Goal: Communication & Community: Participate in discussion

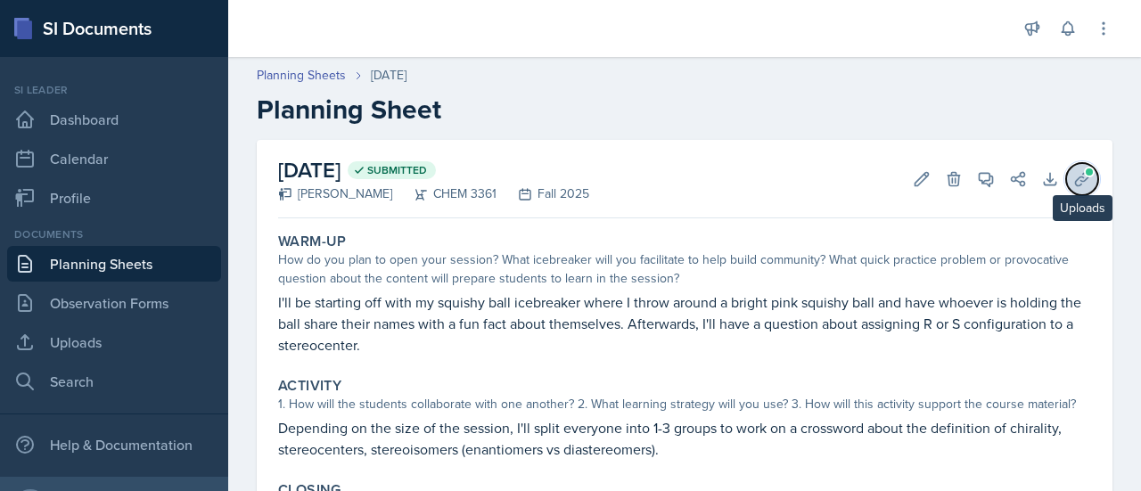
click at [1074, 192] on button "Uploads" at bounding box center [1082, 179] width 32 height 32
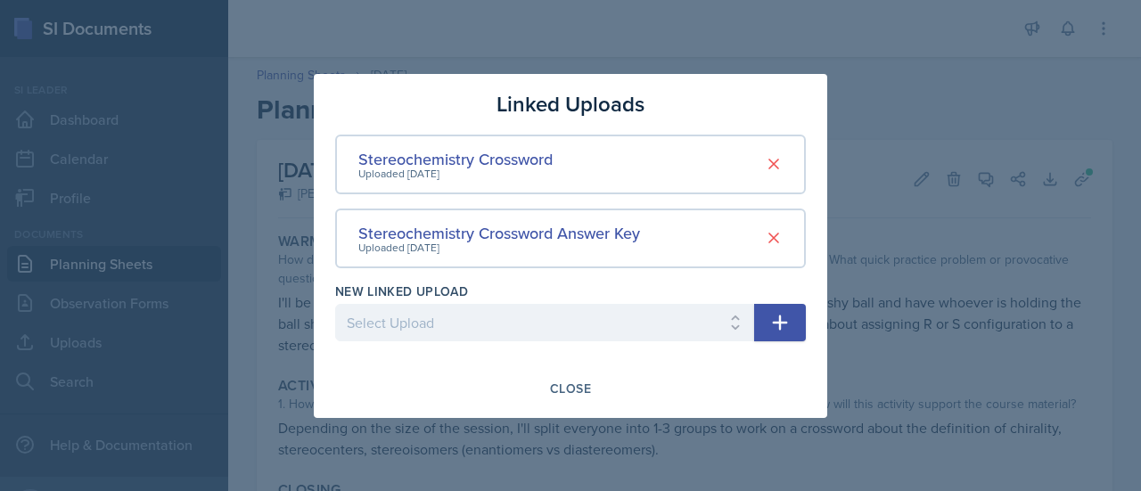
click at [970, 242] on div at bounding box center [570, 245] width 1141 height 491
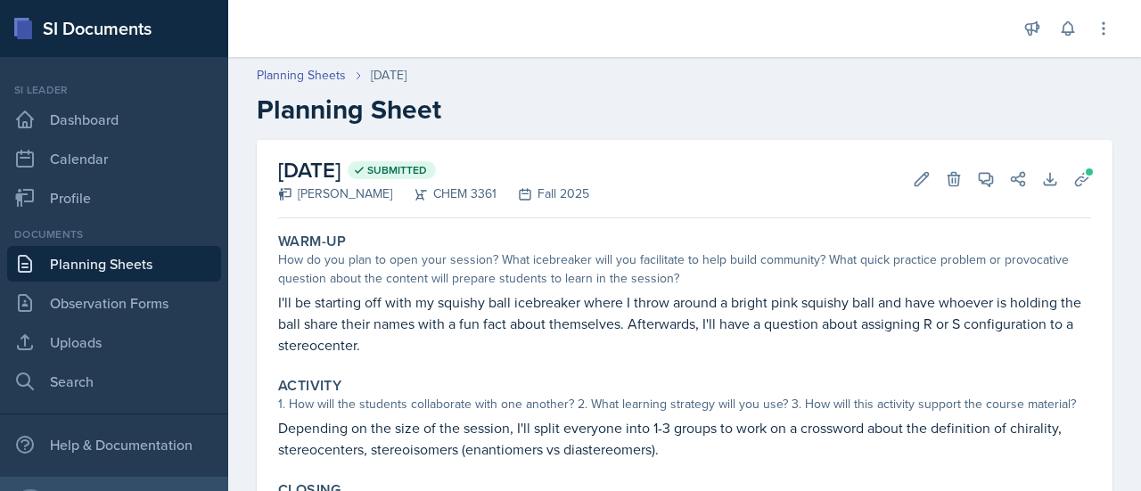
click at [139, 272] on link "Planning Sheets" at bounding box center [114, 264] width 214 height 36
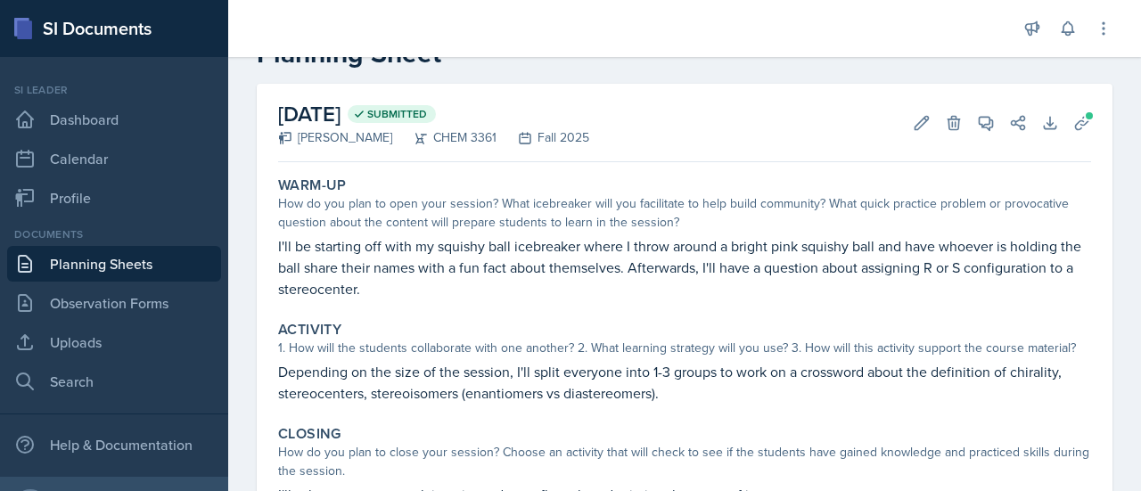
scroll to position [54, 0]
click at [118, 265] on link "Planning Sheets" at bounding box center [114, 264] width 214 height 36
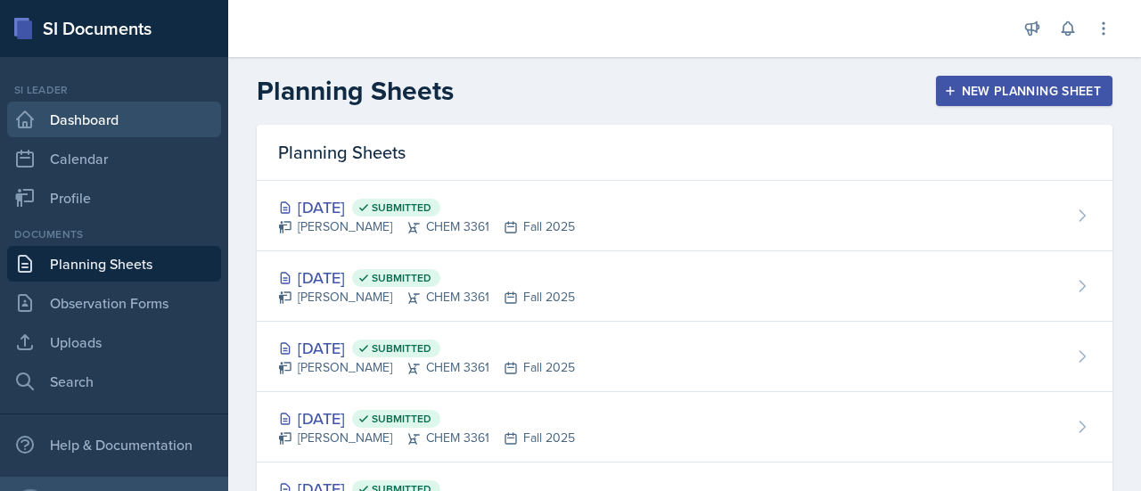
click at [112, 113] on link "Dashboard" at bounding box center [114, 120] width 214 height 36
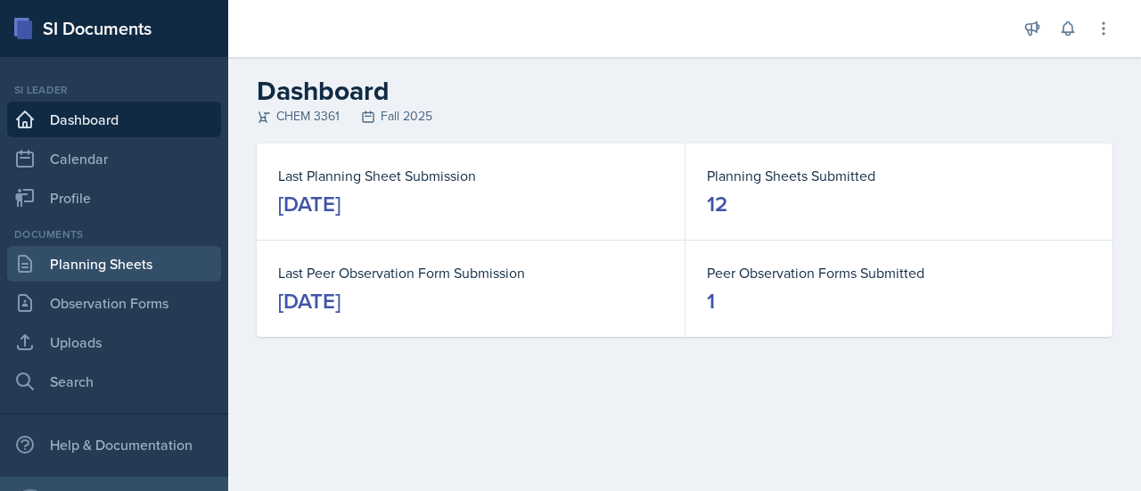
click at [111, 272] on link "Planning Sheets" at bounding box center [114, 264] width 214 height 36
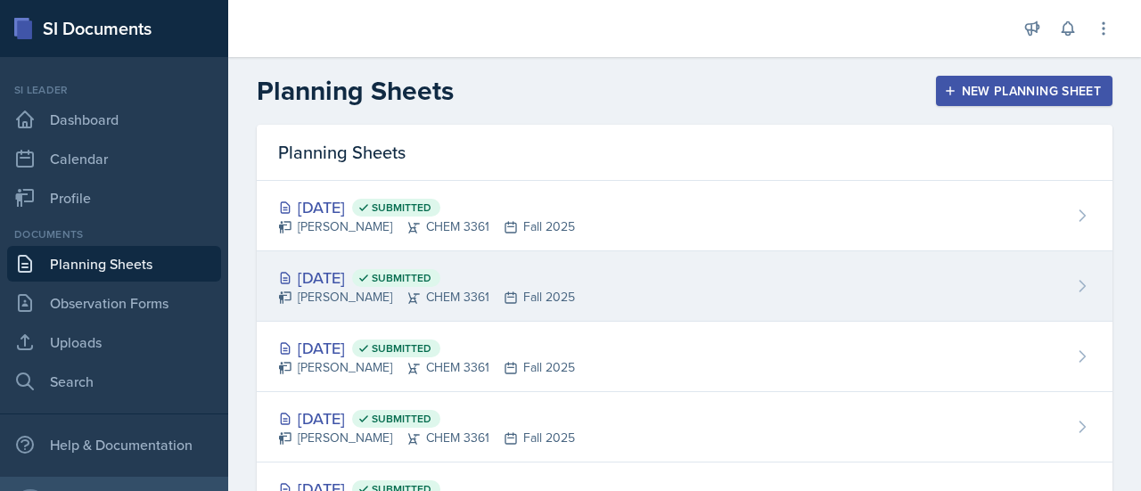
click at [563, 284] on div "[DATE] Submitted" at bounding box center [426, 278] width 297 height 24
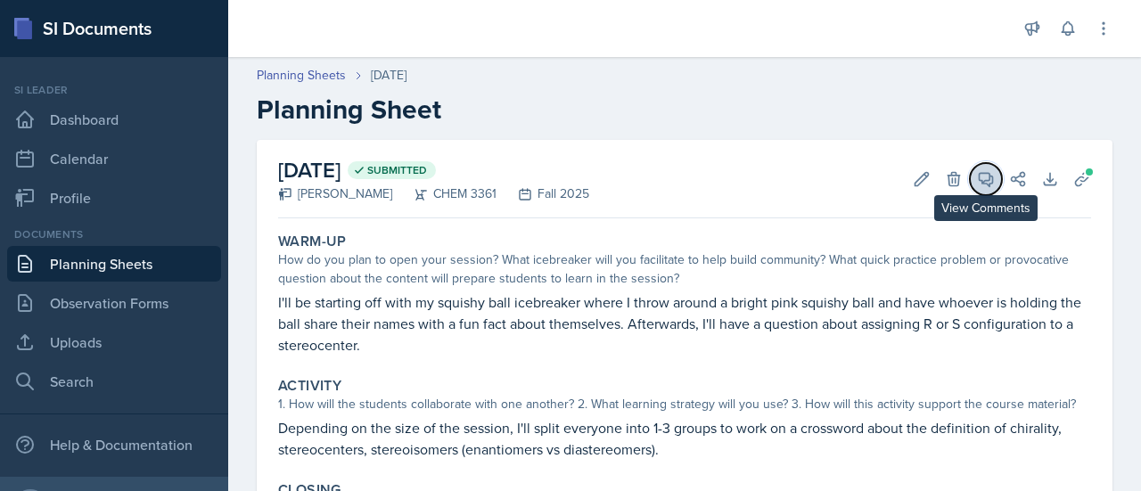
click at [970, 179] on button "View Comments" at bounding box center [986, 179] width 32 height 32
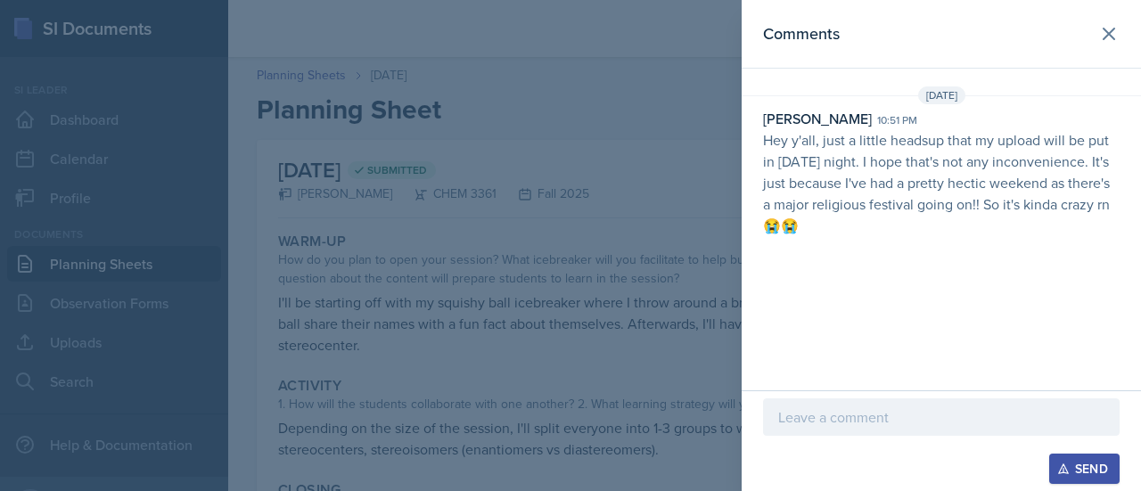
click at [921, 438] on div at bounding box center [941, 445] width 357 height 18
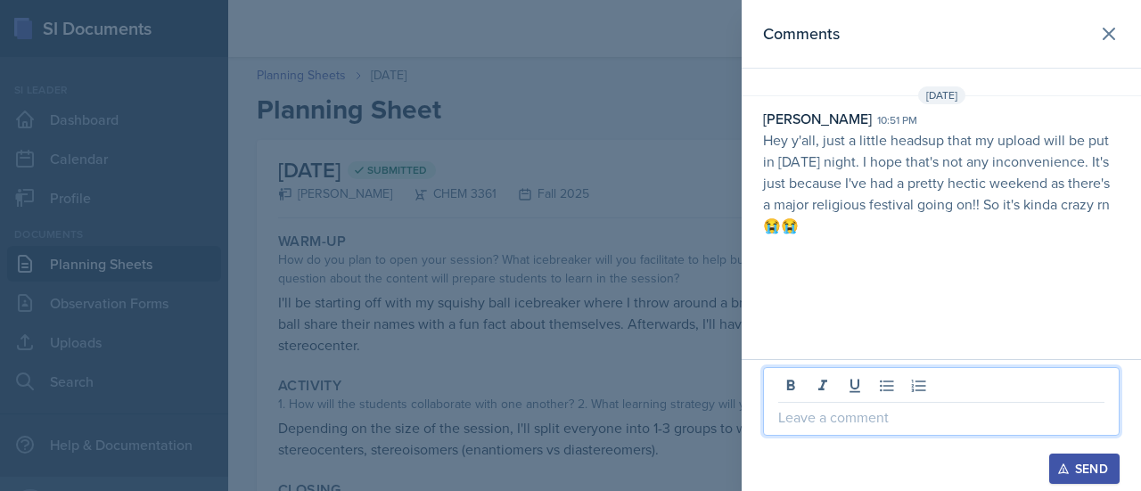
click at [917, 411] on p at bounding box center [941, 417] width 326 height 21
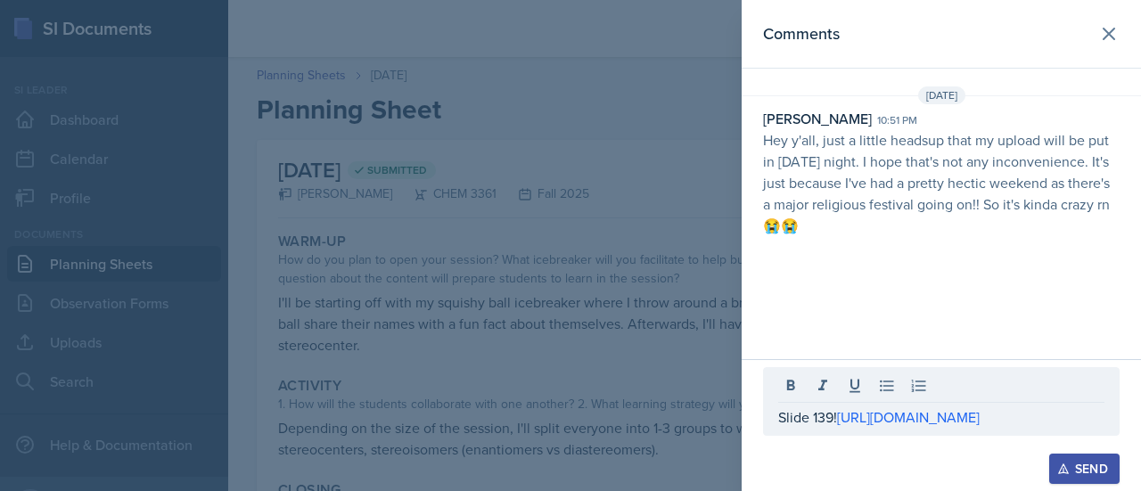
click at [1049, 454] on button "Send" at bounding box center [1084, 469] width 70 height 30
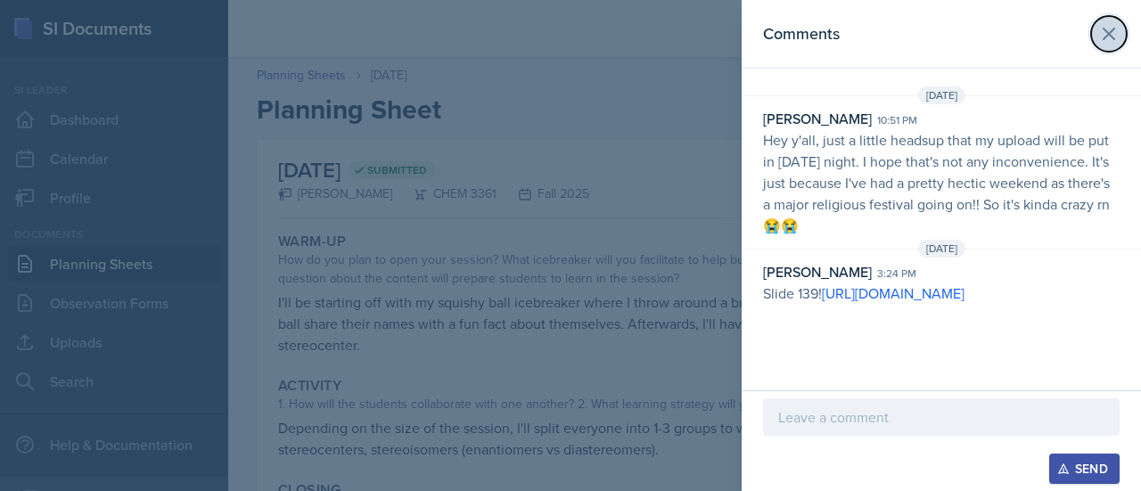
click at [1114, 44] on icon at bounding box center [1108, 33] width 21 height 21
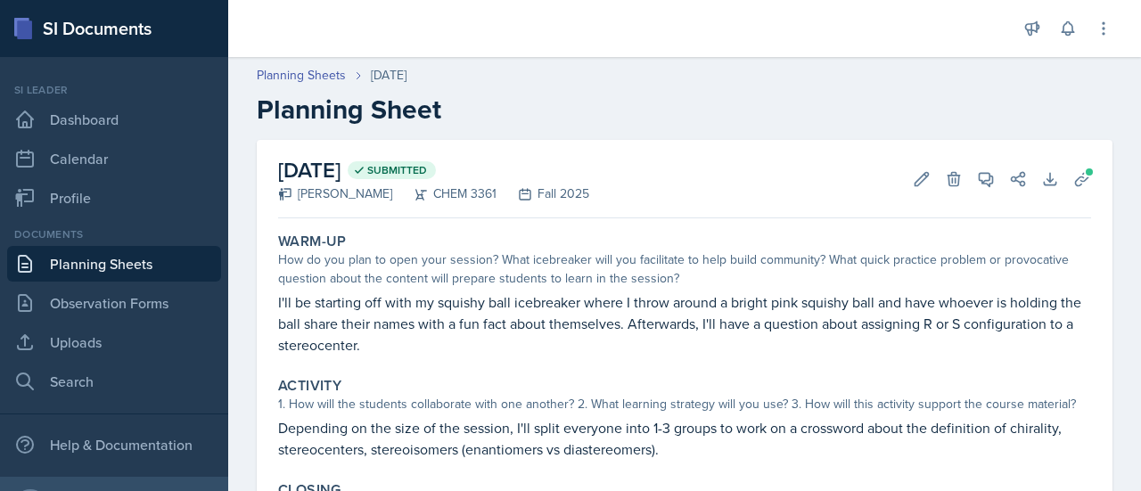
click at [77, 261] on link "Planning Sheets" at bounding box center [114, 264] width 214 height 36
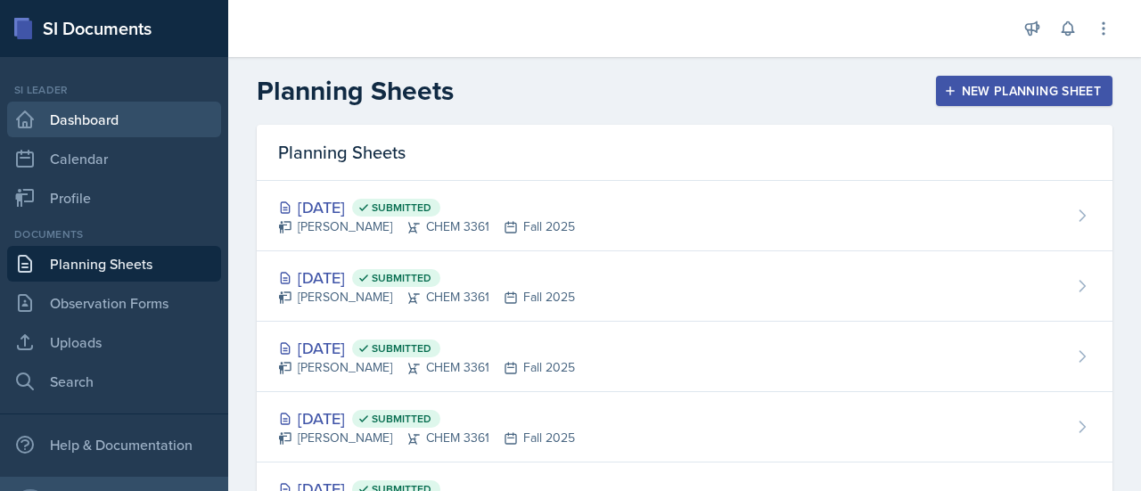
click at [110, 136] on link "Dashboard" at bounding box center [114, 120] width 214 height 36
